Goal: Task Accomplishment & Management: Use online tool/utility

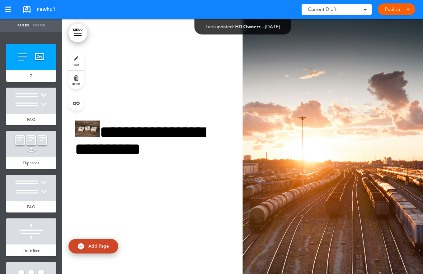
click at [39, 21] on link "Theme" at bounding box center [39, 26] width 16 height 14
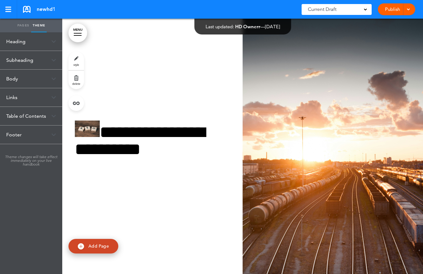
click at [23, 27] on link "Pages" at bounding box center [24, 26] width 16 height 14
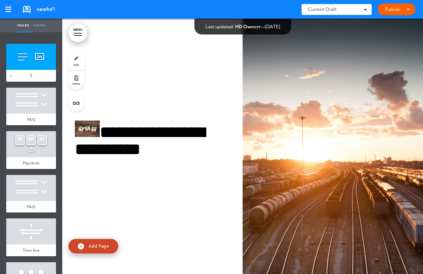
click at [28, 64] on div at bounding box center [31, 57] width 50 height 26
click at [77, 64] on span "style" at bounding box center [76, 65] width 6 height 4
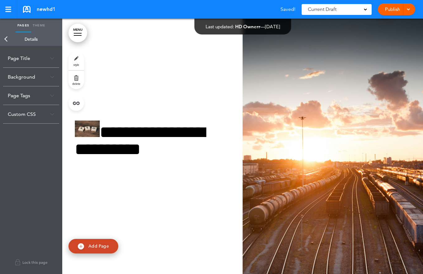
click at [27, 55] on div "Page Title" at bounding box center [31, 58] width 56 height 18
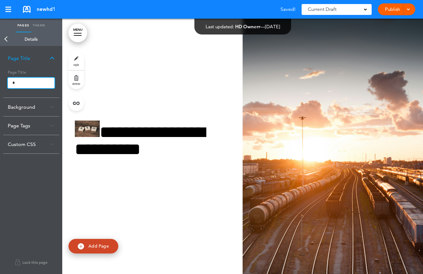
click at [31, 81] on input "*" at bounding box center [31, 83] width 47 height 11
type input "****"
click at [33, 192] on body "Checking url availability This handbook [GEOGRAPHIC_DATA] Settings Signatures C…" at bounding box center [211, 137] width 423 height 274
click at [7, 39] on link "Back" at bounding box center [6, 39] width 12 height 14
